Goal: Feedback & Contribution: Submit feedback/report problem

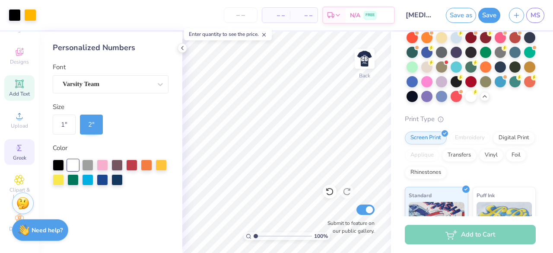
scroll to position [44, 0]
click at [23, 186] on span "Clipart & logos" at bounding box center [19, 193] width 30 height 14
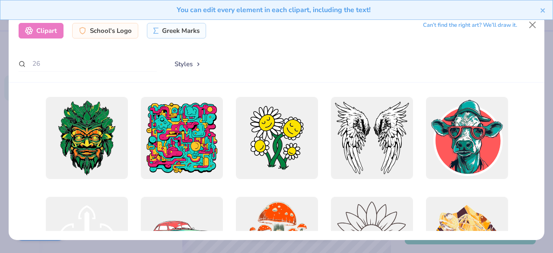
click at [40, 26] on div "Clipart" at bounding box center [41, 31] width 45 height 16
drag, startPoint x: 47, startPoint y: 64, endPoint x: 31, endPoint y: 65, distance: 15.6
click at [31, 65] on input "26" at bounding box center [88, 64] width 138 height 16
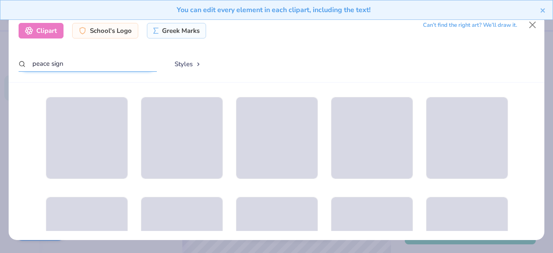
type input "peace sign"
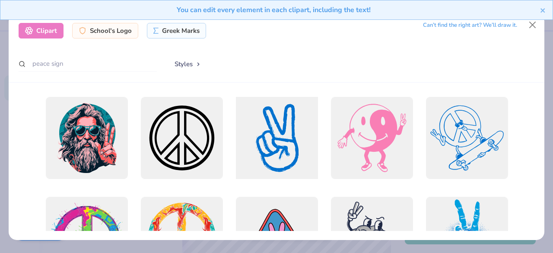
click at [274, 135] on div at bounding box center [277, 137] width 90 height 90
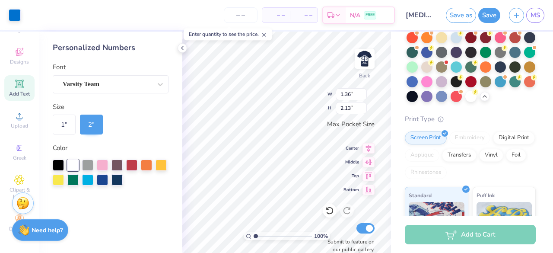
type input "1.36"
type input "2.13"
type input "3.39"
type input "3.44"
type input "2.09"
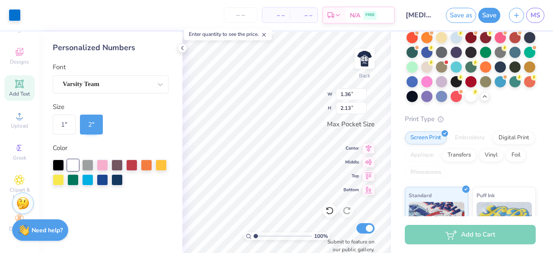
type input "3.26"
type input "1.59"
type input "2.48"
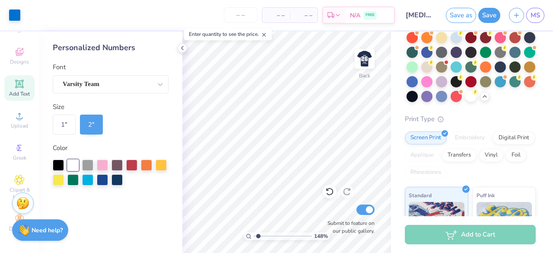
type input "1.48"
click at [258, 232] on input "range" at bounding box center [283, 236] width 58 height 8
drag, startPoint x: 18, startPoint y: 73, endPoint x: 312, endPoint y: 26, distance: 297.3
click at [18, 79] on icon at bounding box center [19, 84] width 10 height 10
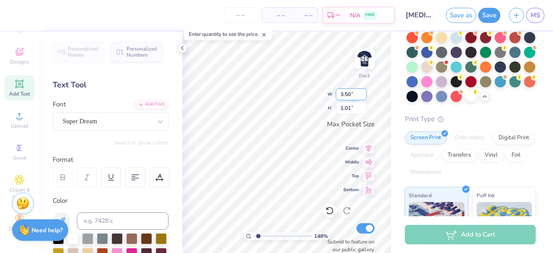
scroll to position [8, 1]
type textarea "BRUH We Out"
click at [337, 109] on div "148 % Back W 1.98 1.98 " H 3.43 3.43 " Max Pocket Size Center Middle Top Bottom…" at bounding box center [286, 142] width 209 height 221
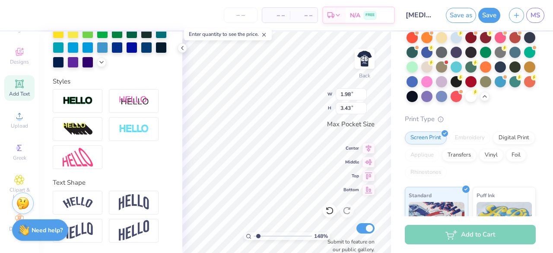
scroll to position [8, 1]
type textarea "BRUH"
click at [309, 106] on div "148 % Back W 1.98 1.98 " H 3.43 3.43 " Max Pocket Size Center Middle Top Bottom…" at bounding box center [286, 142] width 209 height 221
type input "1.59"
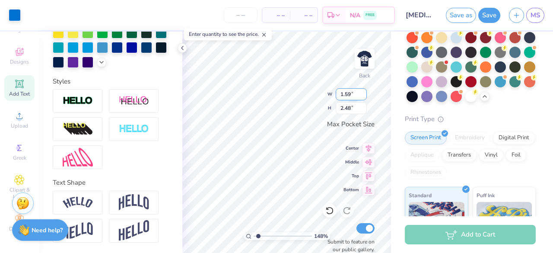
type input "2.48"
type input "1.58"
type input "0.44"
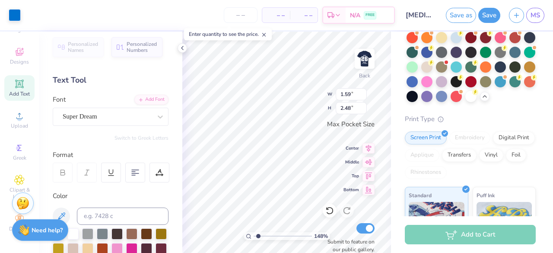
scroll to position [4, 0]
click at [18, 90] on span "Add Text" at bounding box center [19, 93] width 21 height 7
type input "3.50"
type input "1.01"
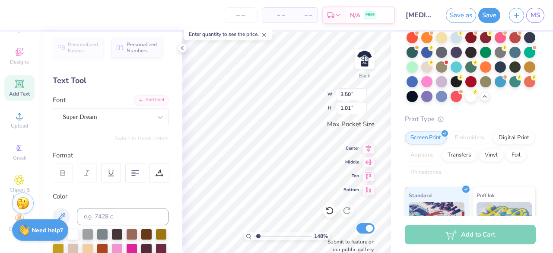
type textarea "We Out"
type input "3.44"
type input "2.48"
type input "1.81"
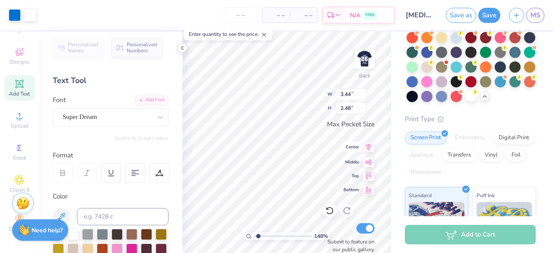
type input "1.30"
type input "3.06"
type input "2.20"
click at [370, 192] on icon at bounding box center [369, 188] width 12 height 10
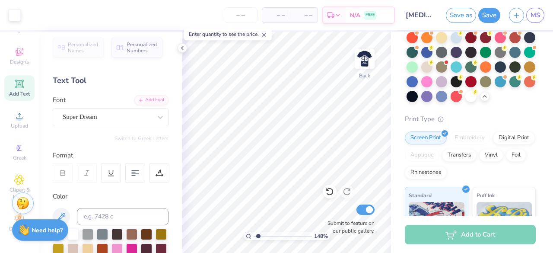
click at [16, 82] on icon at bounding box center [19, 84] width 10 height 10
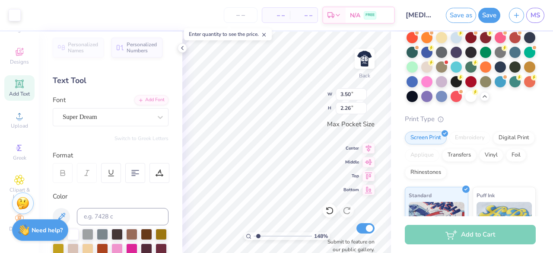
type input "2.26"
type textarea "We Out"
type input "2.07"
type input "0.46"
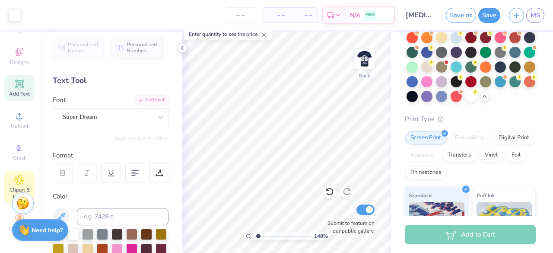
click at [15, 186] on span "Clipart & logos" at bounding box center [19, 193] width 30 height 14
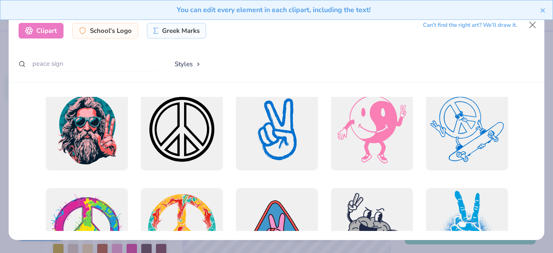
scroll to position [0, 0]
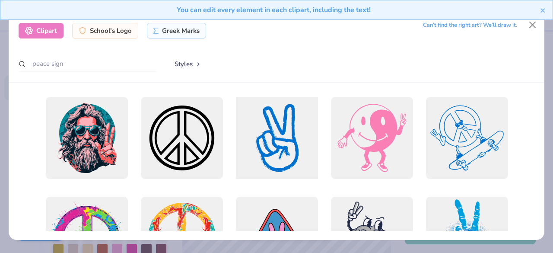
click at [281, 148] on div at bounding box center [277, 137] width 90 height 90
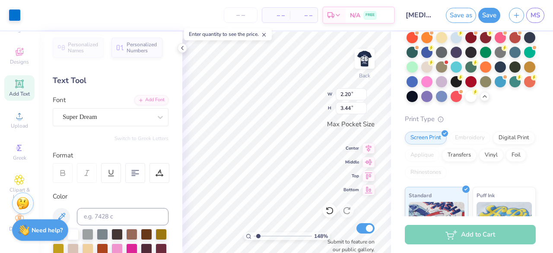
type input "1.41"
type input "2.20"
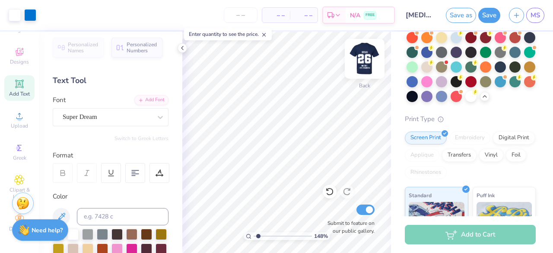
click at [364, 51] on img at bounding box center [365, 58] width 35 height 35
click at [365, 64] on img at bounding box center [365, 58] width 35 height 35
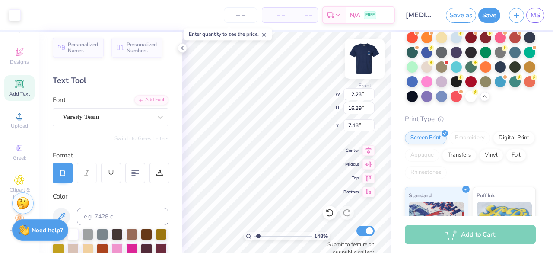
type input "16.39"
type input "7.13"
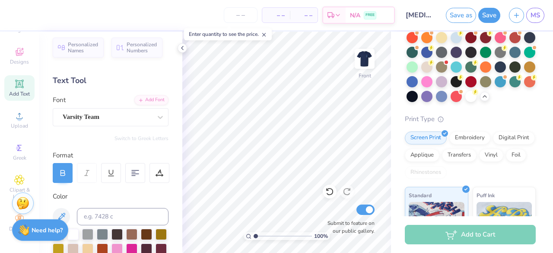
type input "1"
click at [255, 236] on input "range" at bounding box center [283, 236] width 58 height 8
click at [21, 111] on icon at bounding box center [19, 116] width 10 height 10
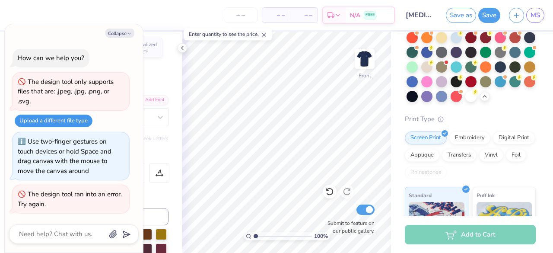
click at [60, 120] on button "Upload a different file type" at bounding box center [54, 121] width 78 height 13
type textarea "x"
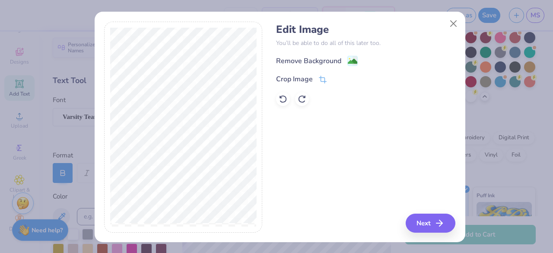
drag, startPoint x: 297, startPoint y: 62, endPoint x: 300, endPoint y: 67, distance: 5.4
click at [297, 64] on div "Remove Background" at bounding box center [308, 61] width 65 height 10
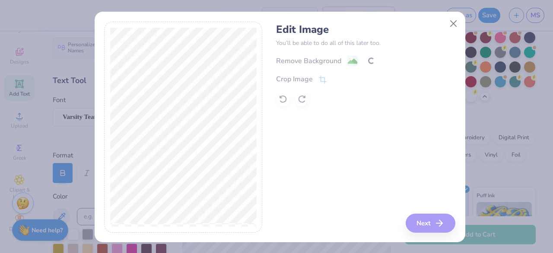
click at [427, 221] on div "Edit Image You’ll be able to do all of this later too. Remove Background Crop I…" at bounding box center [365, 127] width 179 height 211
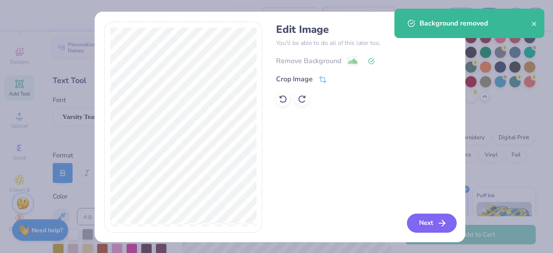
click at [424, 223] on button "Next" at bounding box center [432, 223] width 50 height 19
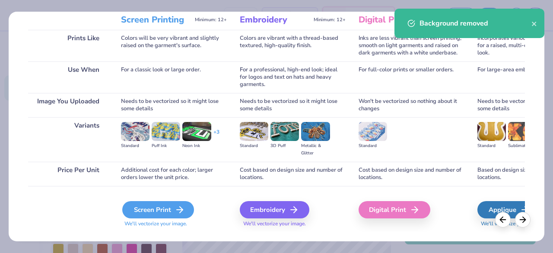
scroll to position [134, 0]
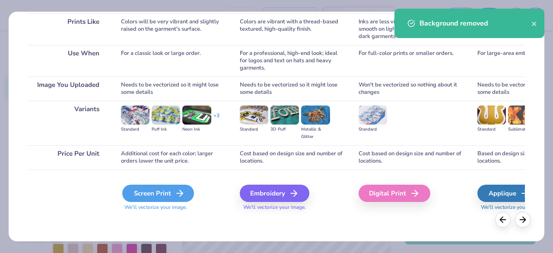
click at [146, 198] on div "Screen Print" at bounding box center [158, 193] width 72 height 17
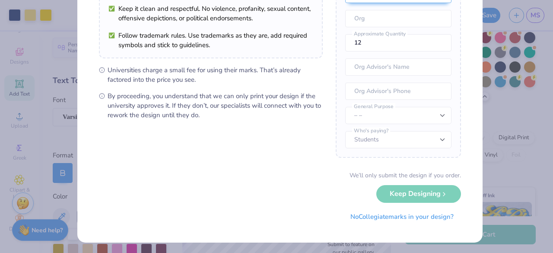
scroll to position [122, 0]
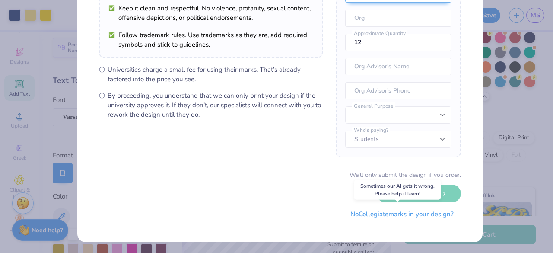
click at [399, 213] on button "No Collegiate marks in your design?" at bounding box center [402, 214] width 118 height 18
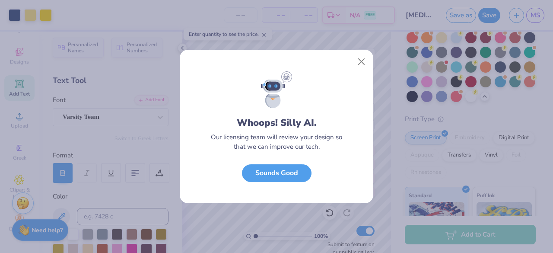
scroll to position [24, 0]
click at [289, 175] on button "Sounds Good" at bounding box center [277, 171] width 70 height 18
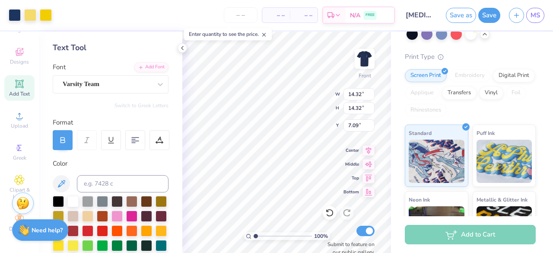
scroll to position [0, 0]
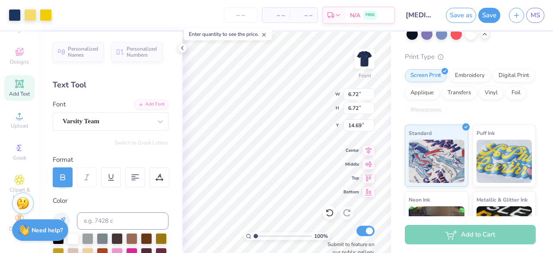
type input "6.72"
click at [466, 39] on div at bounding box center [471, 33] width 11 height 11
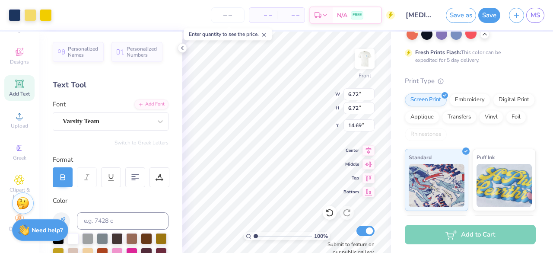
type input "9.91"
type input "4.43"
type input "12.21"
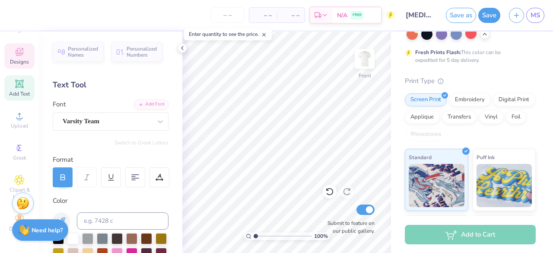
click at [11, 58] on span "Designs" at bounding box center [19, 61] width 19 height 7
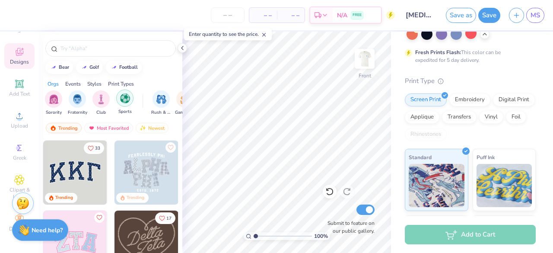
click at [126, 101] on img "filter for Sports" at bounding box center [125, 98] width 10 height 10
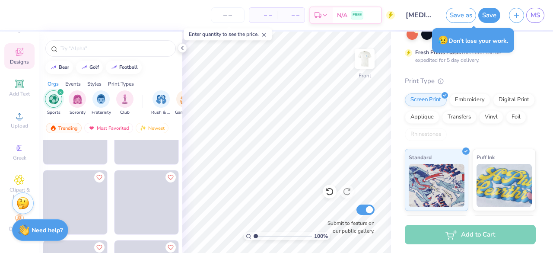
scroll to position [389, 0]
click at [14, 176] on icon at bounding box center [19, 180] width 10 height 10
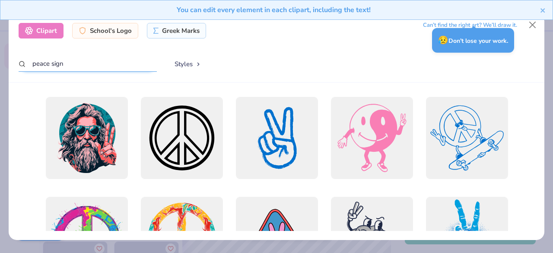
click at [54, 69] on input "peace sign" at bounding box center [88, 64] width 138 height 16
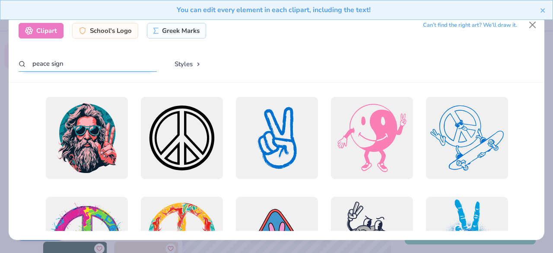
drag, startPoint x: 64, startPoint y: 63, endPoint x: 22, endPoint y: 63, distance: 42.4
click at [22, 63] on div "peace sign" at bounding box center [88, 64] width 138 height 17
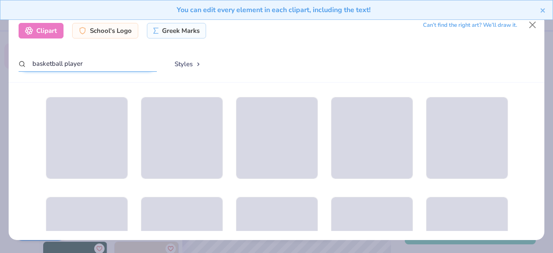
type input "basketball player"
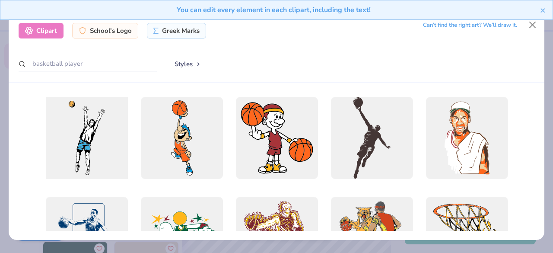
click at [96, 134] on div at bounding box center [86, 137] width 90 height 90
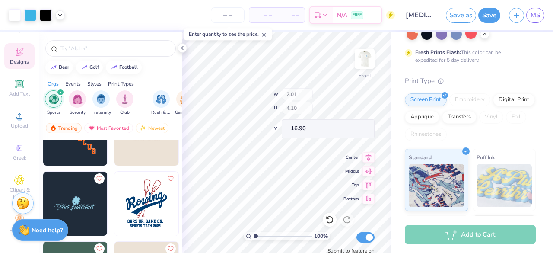
type input "2.01"
type input "4.10"
type input "16.90"
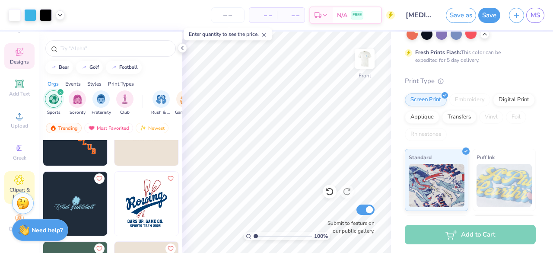
click at [15, 176] on icon at bounding box center [19, 180] width 10 height 10
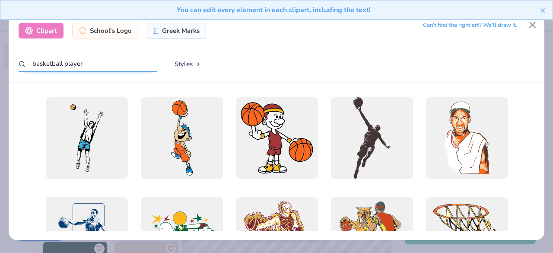
click at [97, 65] on input "basketball player" at bounding box center [88, 64] width 138 height 16
drag, startPoint x: 64, startPoint y: 61, endPoint x: 43, endPoint y: 61, distance: 20.3
click at [43, 61] on input "basketball player" at bounding box center [88, 64] width 138 height 16
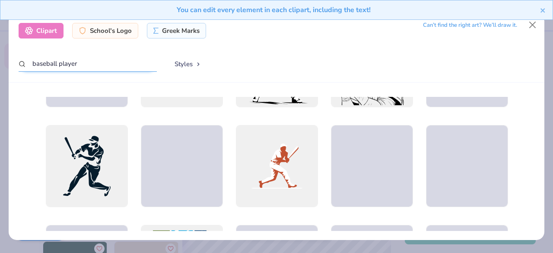
scroll to position [0, 0]
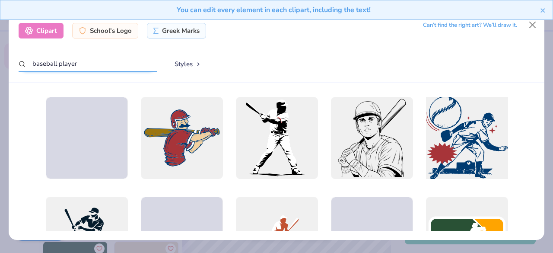
type input "baseball player"
click at [497, 166] on div at bounding box center [467, 137] width 90 height 90
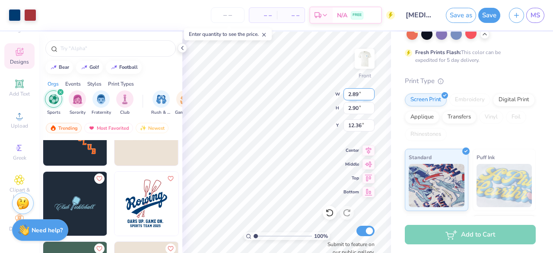
type input "2.89"
type input "2.90"
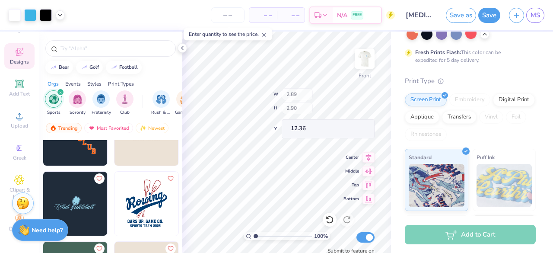
type input "6.35"
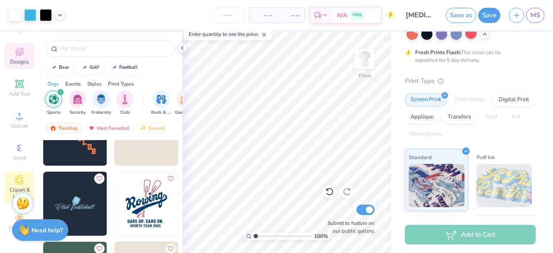
click at [20, 176] on icon at bounding box center [19, 180] width 10 height 10
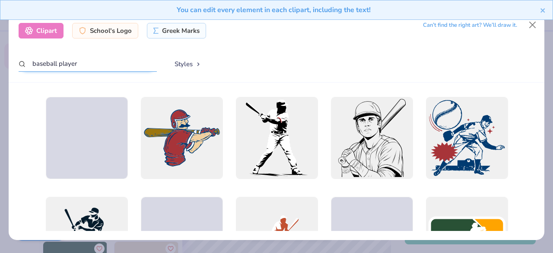
drag, startPoint x: 55, startPoint y: 64, endPoint x: 16, endPoint y: 63, distance: 38.9
click at [16, 63] on div "Clipart School's Logo Greek Marks Can’t find the right art? We’ll draw it. base…" at bounding box center [277, 48] width 536 height 70
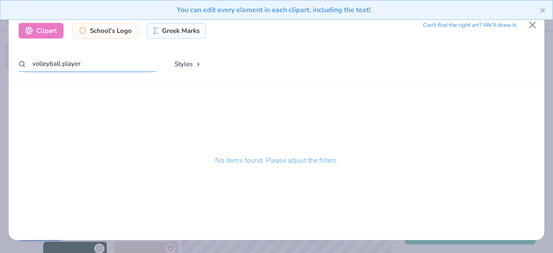
click at [92, 62] on input "volleyball player" at bounding box center [88, 64] width 138 height 16
type input "volleyball"
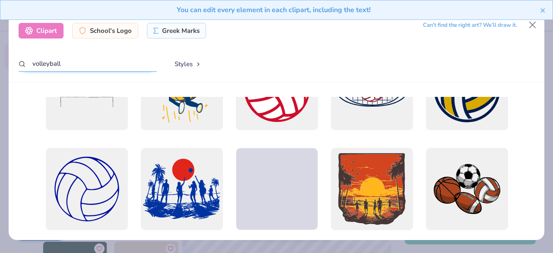
scroll to position [6, 0]
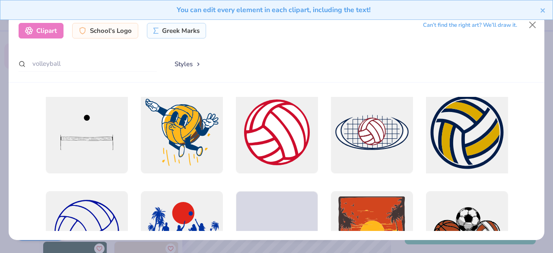
click at [472, 152] on div at bounding box center [467, 132] width 90 height 90
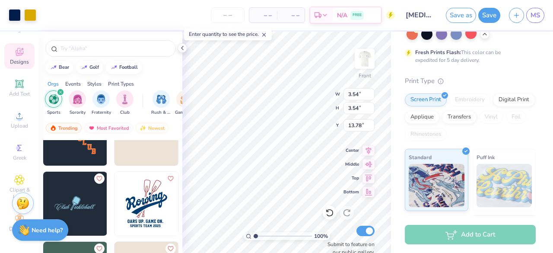
type input "3.54"
type input "13.78"
type input "1.84"
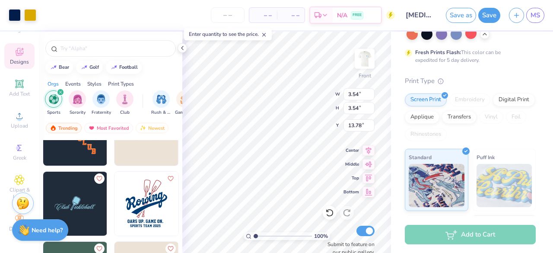
type input "15.48"
click at [17, 178] on icon at bounding box center [19, 180] width 4 height 4
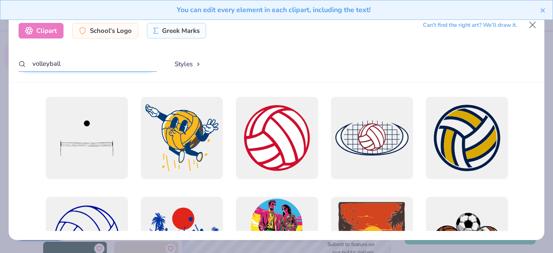
drag, startPoint x: 93, startPoint y: 69, endPoint x: 1, endPoint y: 66, distance: 92.5
click at [1, 66] on div "Clipart School's Logo Greek Marks Can’t find the right art? We’ll draw it. voll…" at bounding box center [276, 126] width 553 height 253
type input "runner"
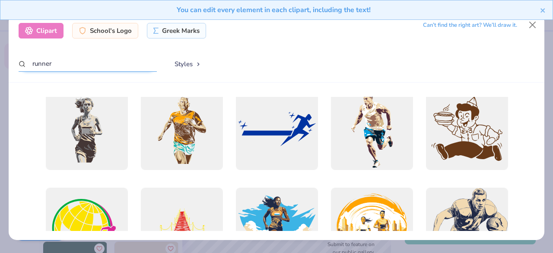
scroll to position [322, 0]
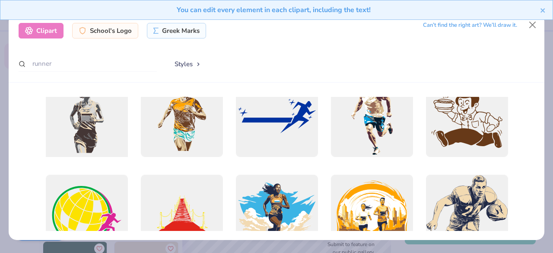
click at [86, 114] on div at bounding box center [86, 115] width 90 height 90
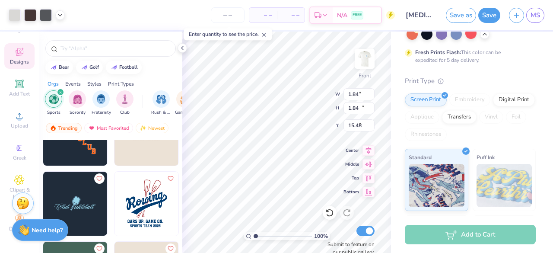
type input "8.27"
type input "18.00"
type input "3.00"
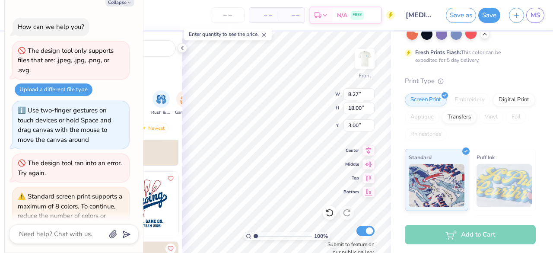
scroll to position [54, 0]
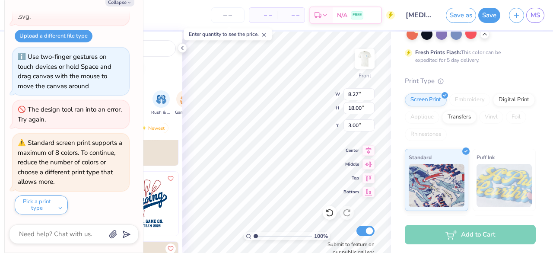
type textarea "x"
type input "2.61"
type input "5.68"
type input "15.31"
type textarea "x"
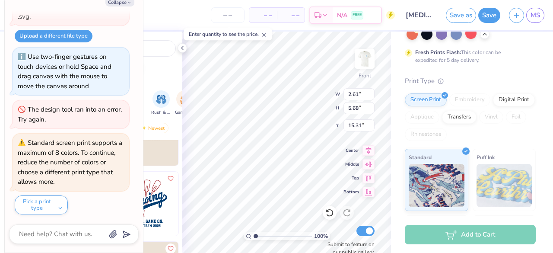
type input "1.62"
type input "3.53"
type input "17.47"
type textarea "x"
type input "12.87"
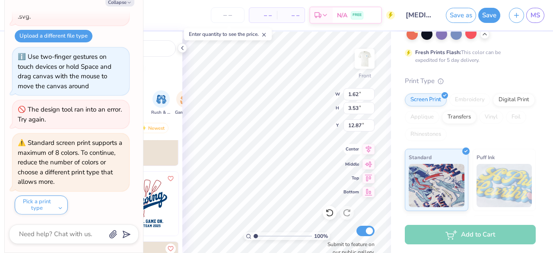
type textarea "x"
type input "1.84"
type input "15.48"
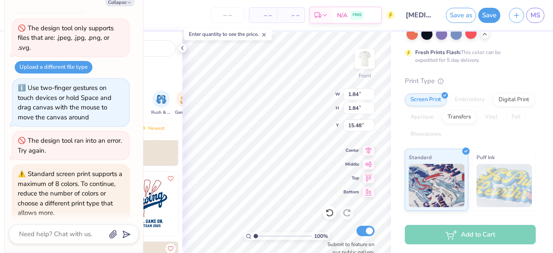
scroll to position [0, 0]
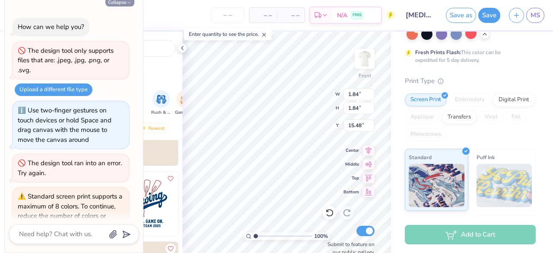
click at [125, 3] on button "Collapse" at bounding box center [119, 1] width 29 height 9
type textarea "x"
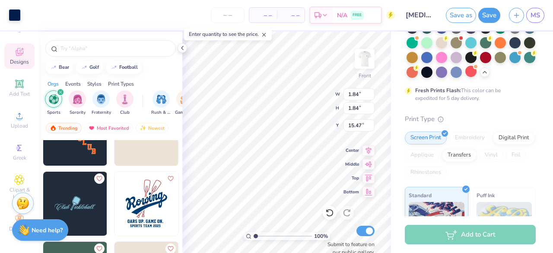
scroll to position [98, 0]
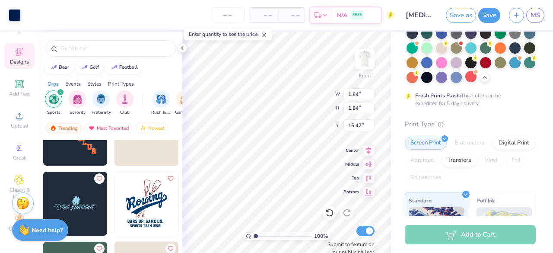
click at [531, 125] on div "# 505243A Original Proof Comfort Colors Adult Heavyweight RS Pocket T-Shirt Com…" at bounding box center [472, 160] width 162 height 453
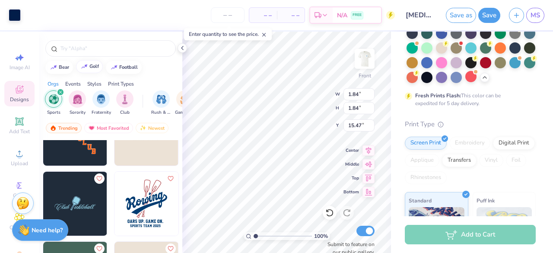
click at [96, 67] on div "golf" at bounding box center [94, 66] width 10 height 5
type input "golf"
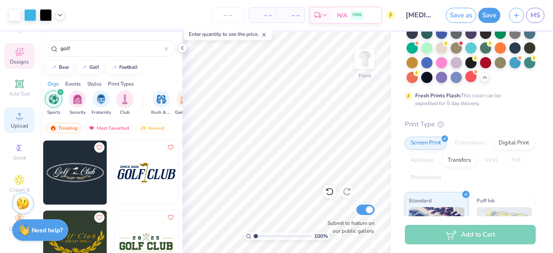
scroll to position [44, 0]
click at [17, 178] on icon at bounding box center [19, 180] width 4 height 4
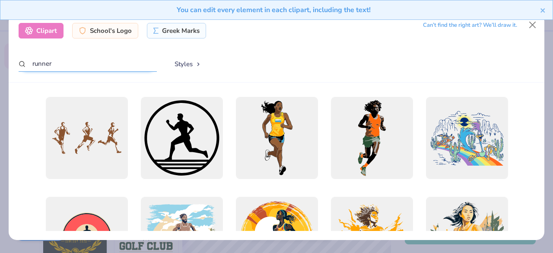
drag, startPoint x: 75, startPoint y: 61, endPoint x: 0, endPoint y: 55, distance: 75.5
click at [0, 55] on div "Clipart School's Logo Greek Marks Can’t find the right art? We’ll draw it. runn…" at bounding box center [276, 126] width 553 height 253
type input "golfer"
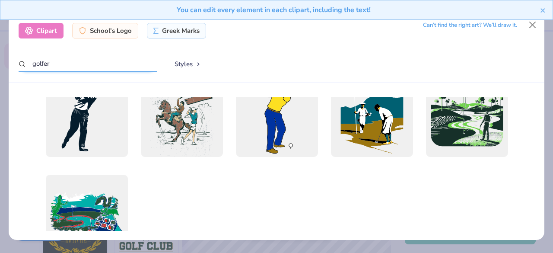
scroll to position [0, 0]
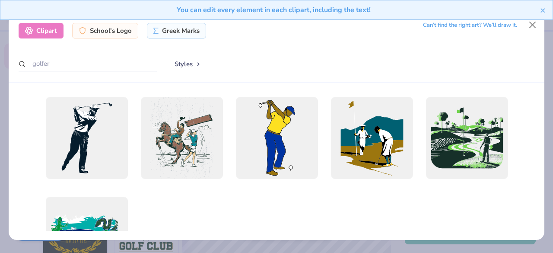
click at [494, 26] on div "Can’t find the right art? We’ll draw it." at bounding box center [470, 25] width 94 height 15
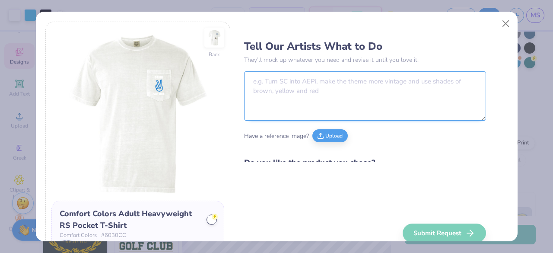
click at [294, 99] on textarea at bounding box center [365, 95] width 242 height 49
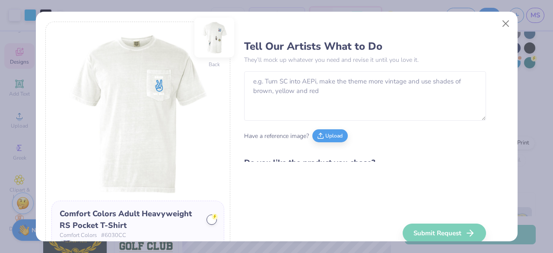
click at [214, 38] on img at bounding box center [215, 38] width 40 height 40
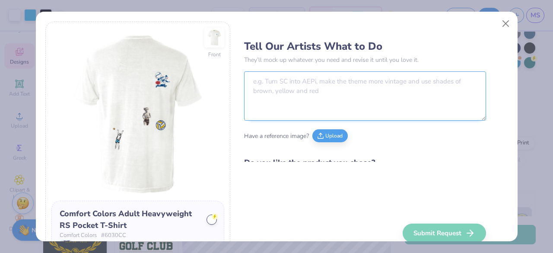
click at [314, 92] on textarea at bounding box center [365, 95] width 242 height 49
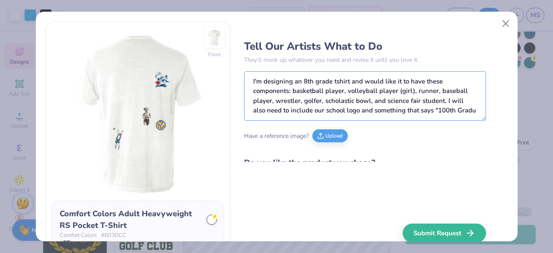
scroll to position [4, 0]
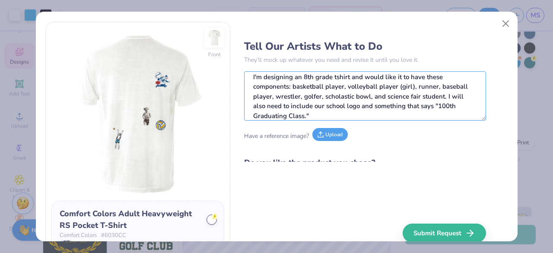
type textarea "I'm designing an 8th grade tshirt and would like it to have these components: b…"
click at [335, 134] on button "Upload" at bounding box center [330, 134] width 35 height 13
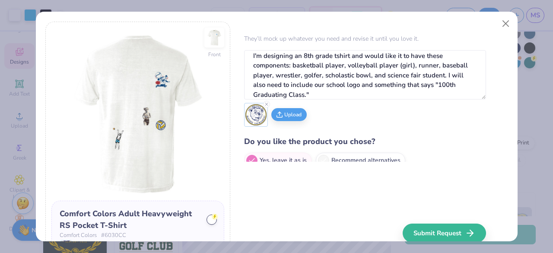
scroll to position [32, 0]
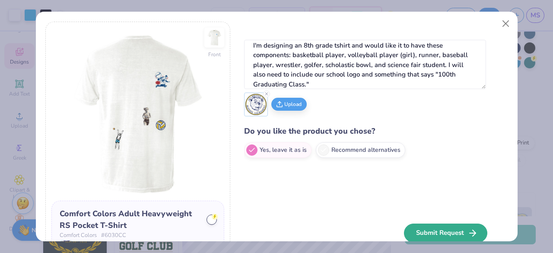
click at [421, 230] on button "Submit Request" at bounding box center [445, 232] width 83 height 19
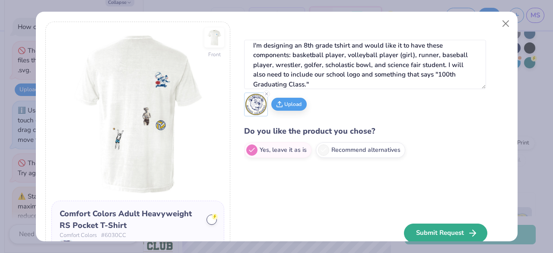
scroll to position [106, 0]
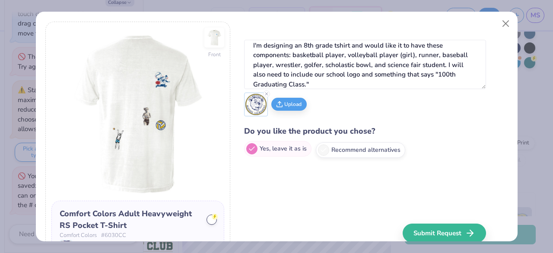
click at [294, 150] on label "Yes, leave it as is" at bounding box center [277, 149] width 67 height 16
click at [250, 179] on input "Yes, leave it as is" at bounding box center [247, 182] width 6 height 6
click at [433, 230] on button "Submit Request" at bounding box center [445, 232] width 83 height 19
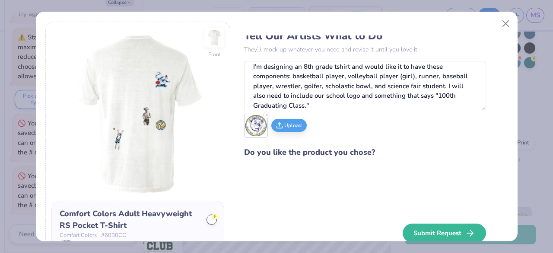
scroll to position [0, 0]
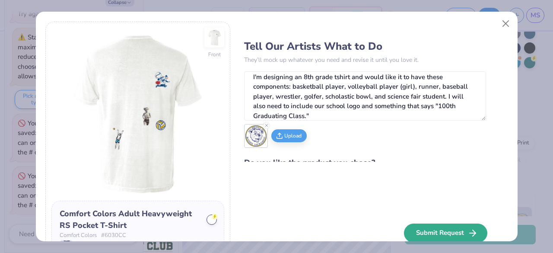
click at [460, 224] on button "Submit Request" at bounding box center [445, 232] width 83 height 19
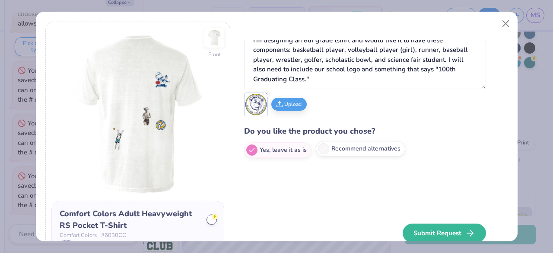
scroll to position [33, 0]
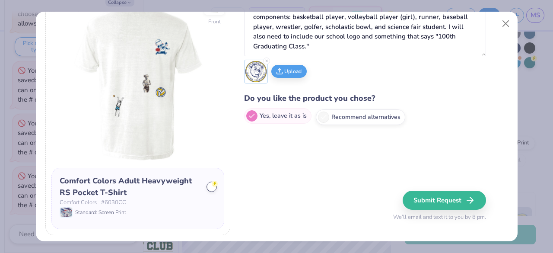
click at [268, 115] on label "Yes, leave it as is" at bounding box center [277, 116] width 67 height 16
click at [250, 146] on input "Yes, leave it as is" at bounding box center [247, 149] width 6 height 6
click at [248, 114] on icon at bounding box center [252, 116] width 8 height 8
click at [246, 146] on input "Yes, leave it as is" at bounding box center [247, 149] width 6 height 6
click at [286, 67] on button "Upload" at bounding box center [288, 70] width 35 height 13
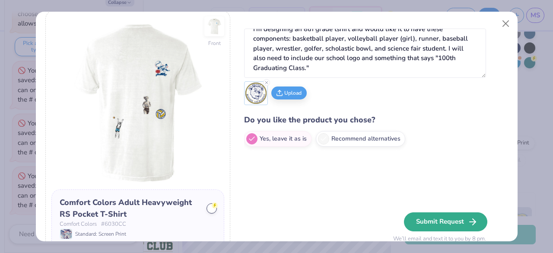
scroll to position [0, 0]
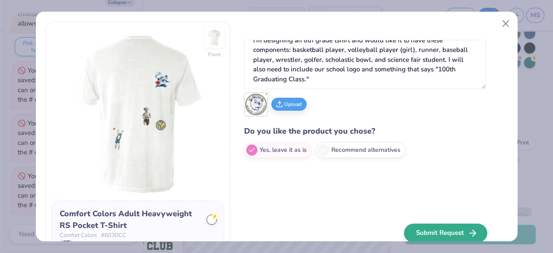
click at [436, 229] on button "Submit Request" at bounding box center [445, 232] width 83 height 19
click at [461, 223] on button "Submit Request" at bounding box center [445, 232] width 83 height 19
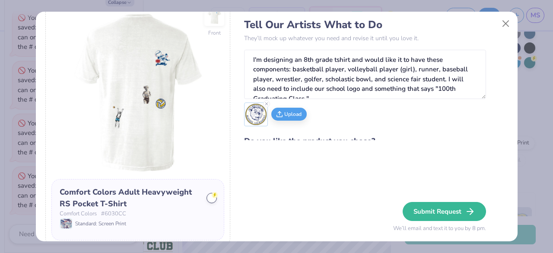
scroll to position [33, 0]
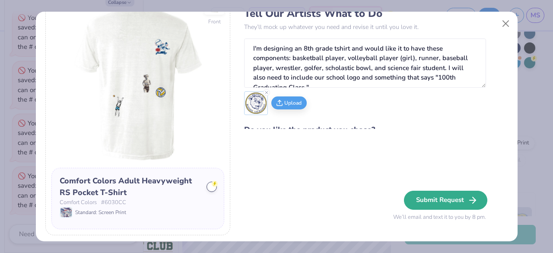
click at [468, 198] on icon "button" at bounding box center [473, 200] width 10 height 10
click at [468, 195] on icon "button" at bounding box center [473, 200] width 10 height 10
type textarea "x"
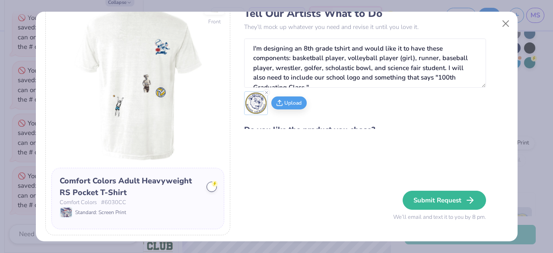
scroll to position [634, 0]
click at [208, 183] on div at bounding box center [211, 186] width 9 height 9
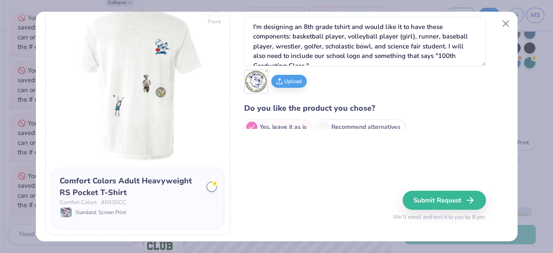
scroll to position [32, 0]
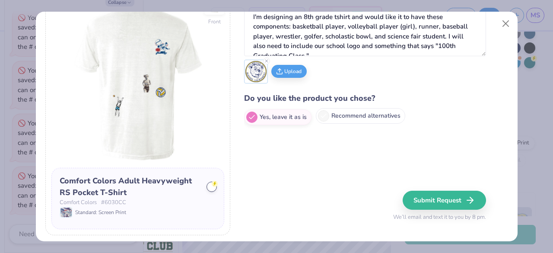
click at [386, 117] on label "Recommend alternatives" at bounding box center [360, 116] width 89 height 16
click at [250, 146] on input "Recommend alternatives" at bounding box center [247, 149] width 6 height 6
radio input "true"
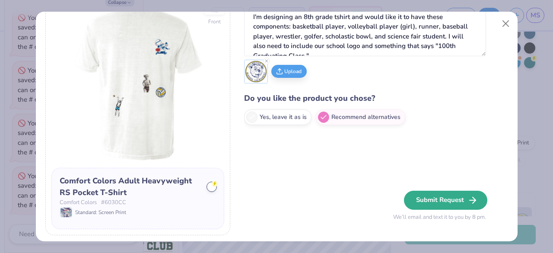
click at [467, 204] on button "Submit Request" at bounding box center [445, 200] width 83 height 19
click at [468, 197] on icon "button" at bounding box center [473, 200] width 10 height 10
type textarea "x"
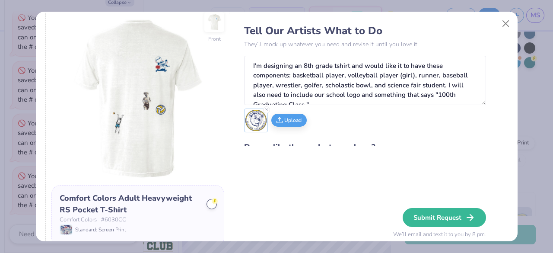
scroll to position [0, 0]
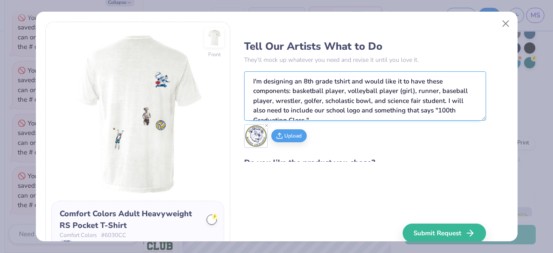
click at [393, 82] on textarea "I'm designing an 8th grade tshirt and would like it to have these components: b…" at bounding box center [365, 95] width 242 height 49
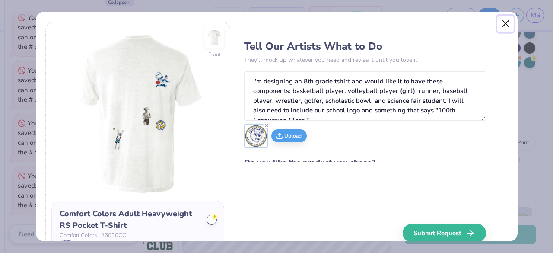
click at [505, 20] on button "Close" at bounding box center [505, 24] width 16 height 16
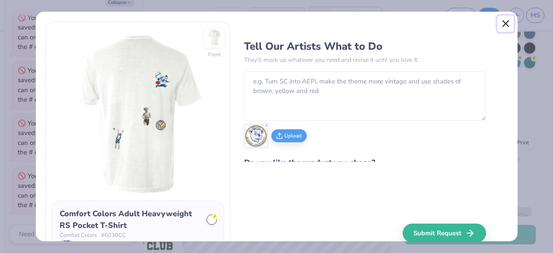
radio input "true"
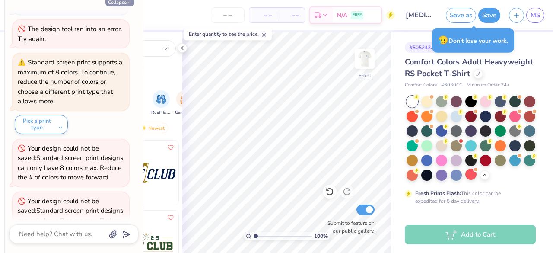
click at [124, 1] on button "Collapse" at bounding box center [119, 1] width 29 height 9
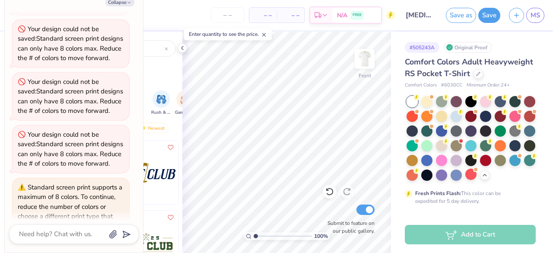
scroll to position [780, 0]
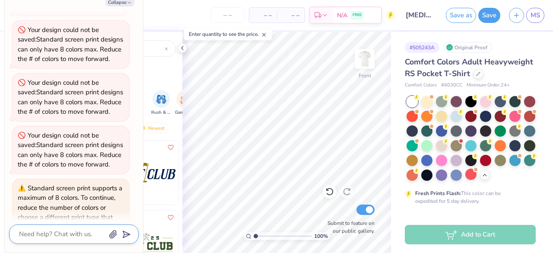
click at [77, 236] on textarea at bounding box center [62, 234] width 88 height 12
paste textarea "I'm designing an 8th grade tshirt and would like it to have these components: b…"
type textarea "x"
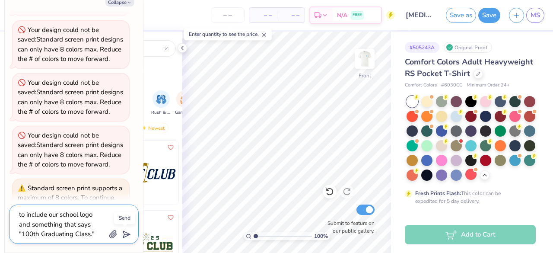
type textarea "I'm designing an 8th grade tshirt and would like it to have these components: b…"
click at [127, 236] on icon "submit" at bounding box center [125, 234] width 12 height 12
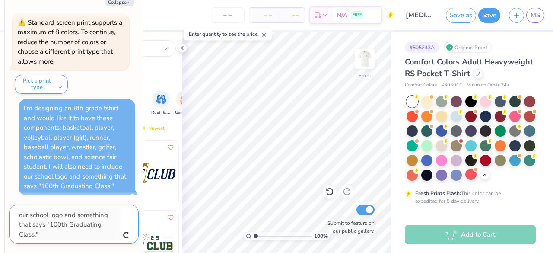
type textarea "x"
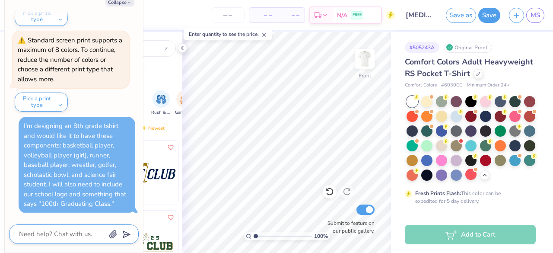
scroll to position [1097, 0]
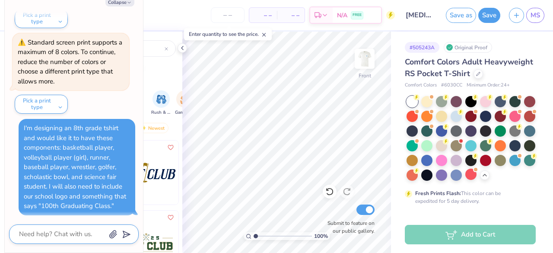
click at [114, 235] on icon "button" at bounding box center [113, 234] width 7 height 7
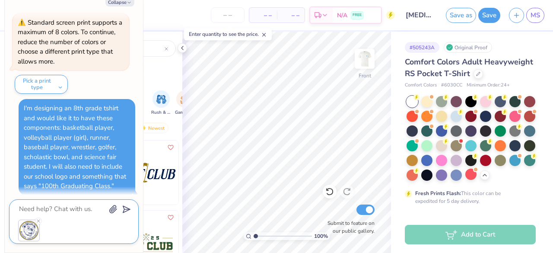
click at [129, 210] on line "submit" at bounding box center [127, 210] width 6 height 6
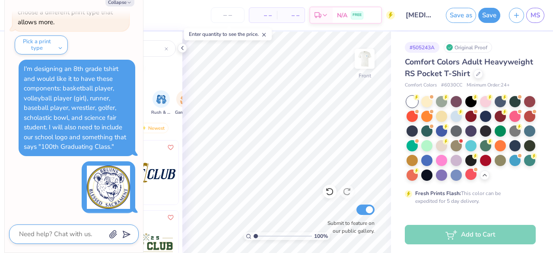
scroll to position [1154, 0]
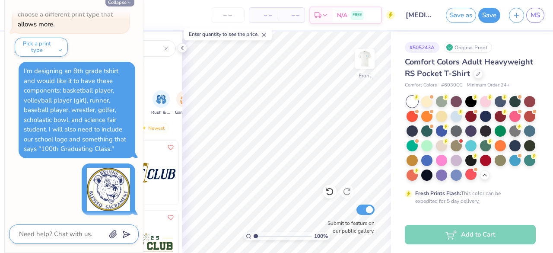
click at [120, 2] on button "Collapse" at bounding box center [119, 1] width 29 height 9
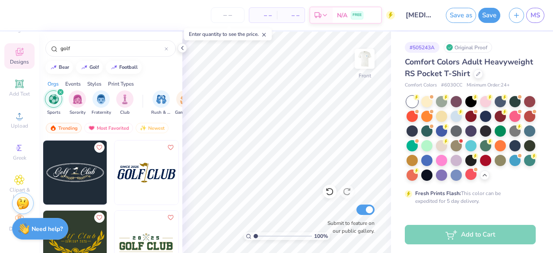
click at [27, 225] on img at bounding box center [23, 228] width 11 height 11
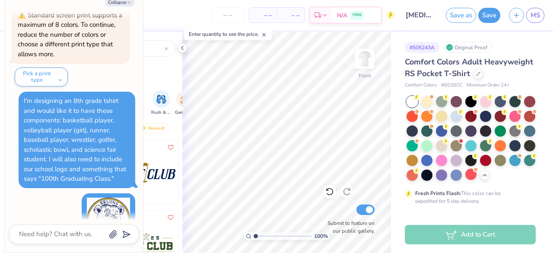
scroll to position [1111, 0]
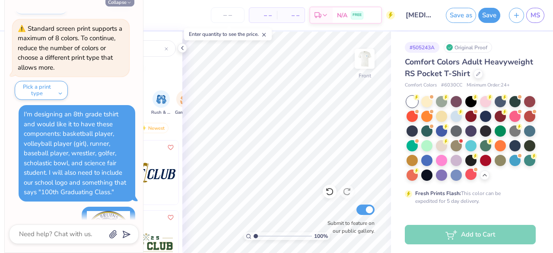
click at [121, 5] on button "Collapse" at bounding box center [119, 1] width 29 height 9
type textarea "x"
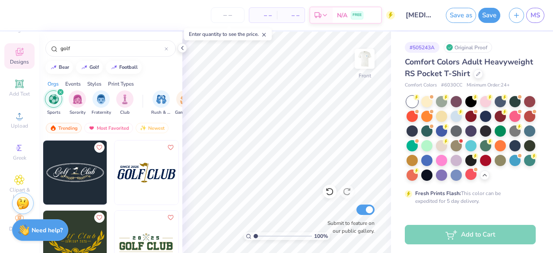
click at [265, 36] on icon at bounding box center [264, 35] width 6 height 6
click at [18, 186] on span "Clipart & logos" at bounding box center [19, 193] width 30 height 14
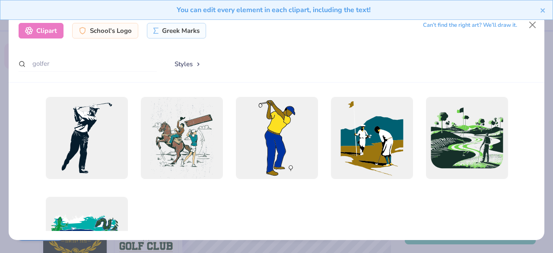
click at [475, 27] on div "Can’t find the right art? We’ll draw it." at bounding box center [470, 25] width 94 height 15
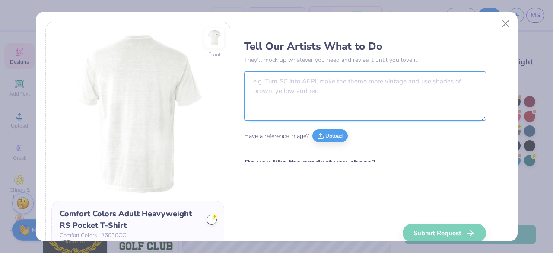
click at [322, 103] on textarea at bounding box center [365, 95] width 242 height 49
paste textarea "I'm designing an 8th grade tshirt and would like it to have these components: b…"
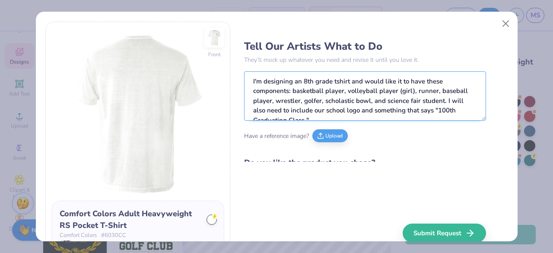
scroll to position [4, 0]
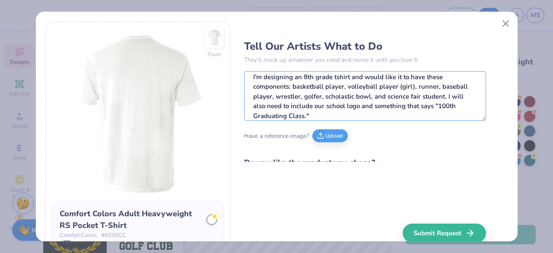
type textarea "I'm designing an 8th grade tshirt and would like it to have these components: b…"
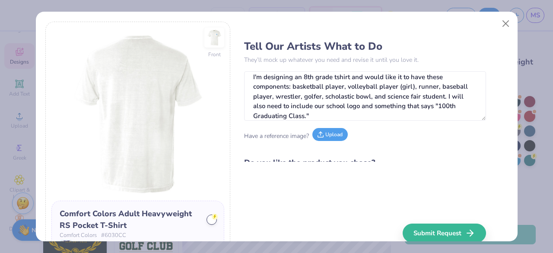
click at [328, 135] on button "Upload" at bounding box center [330, 134] width 35 height 13
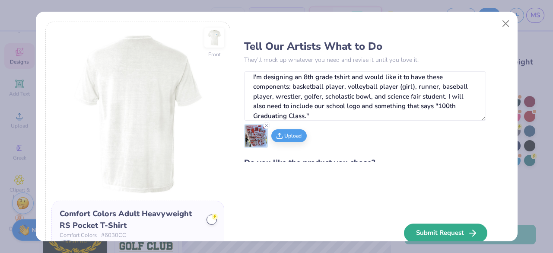
click at [415, 231] on button "Submit Request" at bounding box center [445, 232] width 83 height 19
click at [265, 125] on icon at bounding box center [266, 125] width 5 height 5
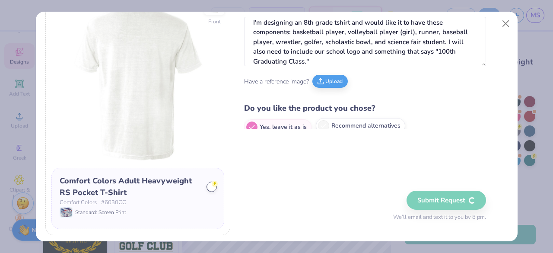
scroll to position [32, 0]
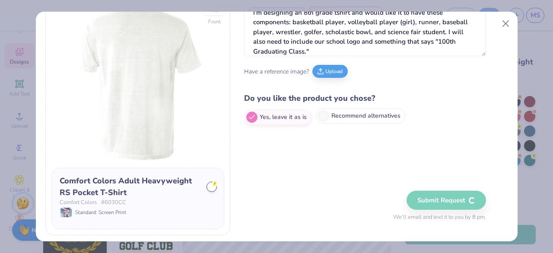
click at [359, 110] on label "Recommend alternatives" at bounding box center [360, 116] width 89 height 16
click at [250, 146] on input "Recommend alternatives" at bounding box center [247, 149] width 6 height 6
radio input "true"
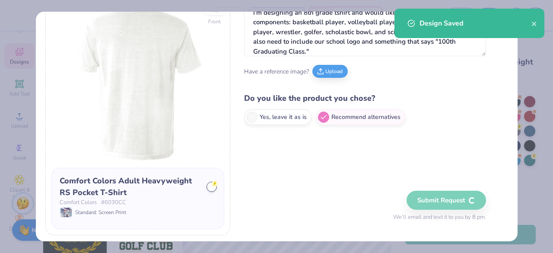
radio input "true"
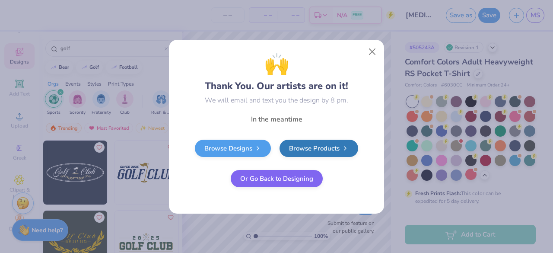
click at [284, 182] on button "Or Go Back to Designing" at bounding box center [277, 178] width 92 height 17
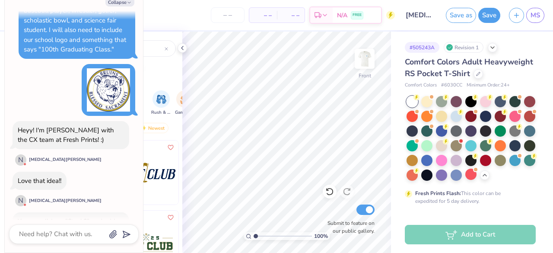
scroll to position [1316, 0]
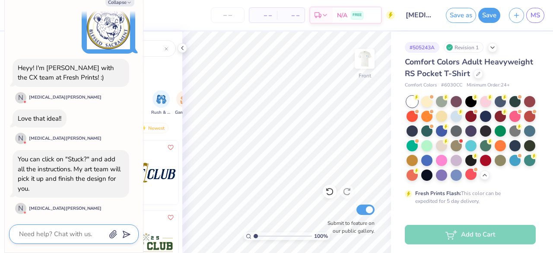
click at [71, 230] on textarea at bounding box center [62, 234] width 88 height 12
type textarea "x"
type textarea "O"
type textarea "x"
type textarea "OK"
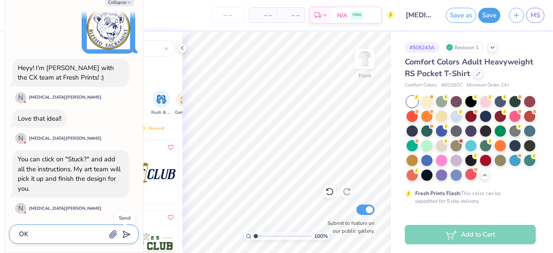
click at [126, 234] on line "submit" at bounding box center [127, 235] width 6 height 6
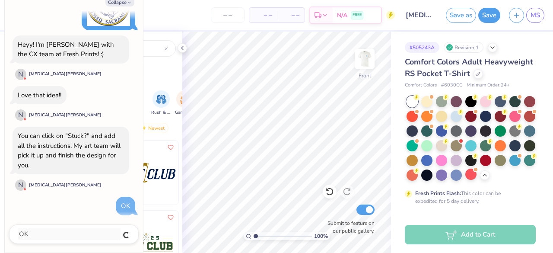
type textarea "x"
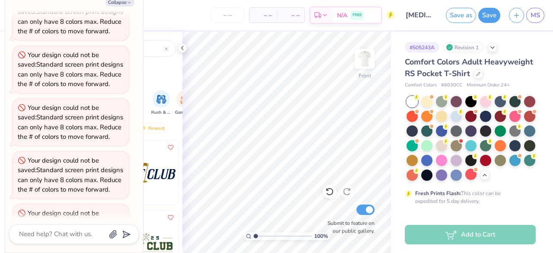
scroll to position [431, 0]
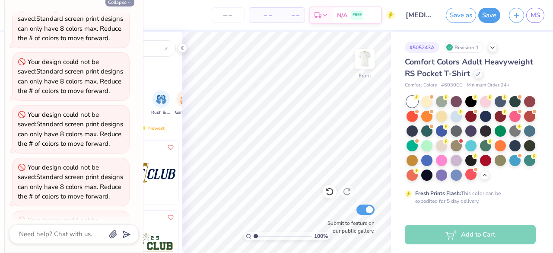
click at [125, 3] on button "Collapse" at bounding box center [119, 1] width 29 height 9
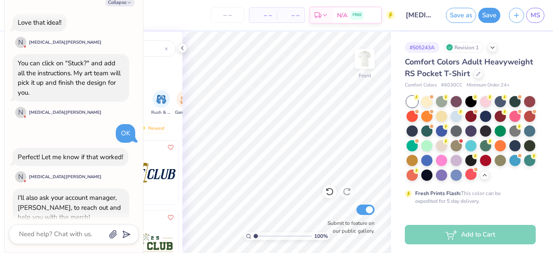
scroll to position [1368, 0]
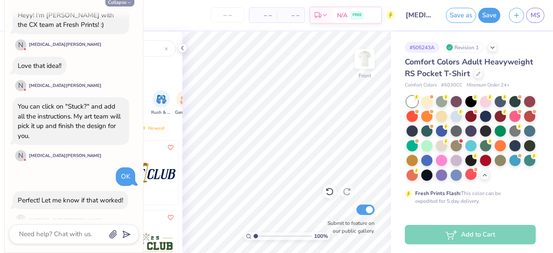
click at [117, 5] on button "Collapse" at bounding box center [119, 1] width 29 height 9
type textarea "x"
